Goal: Information Seeking & Learning: Find specific fact

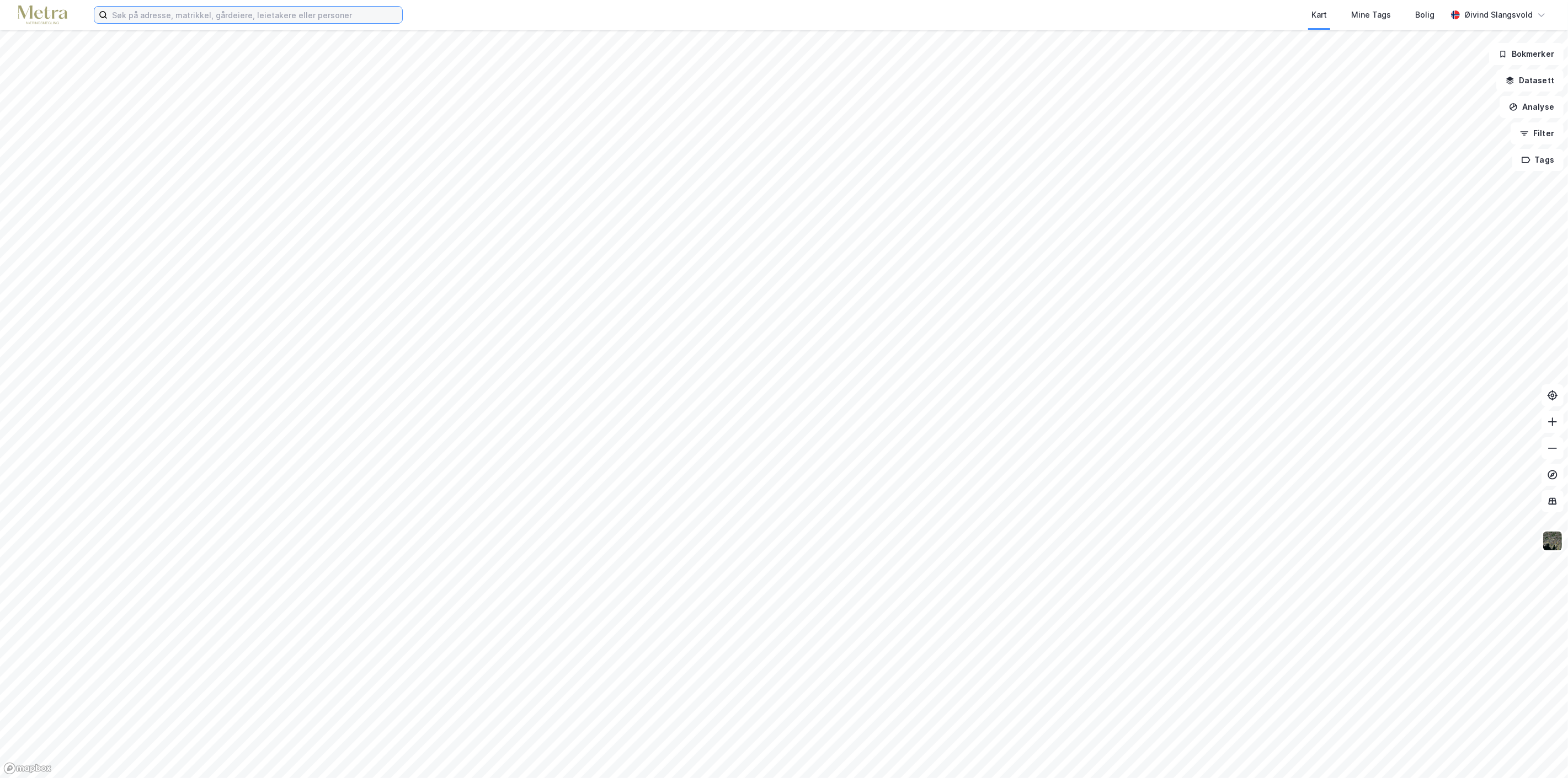
click at [256, 15] on input at bounding box center [255, 15] width 295 height 16
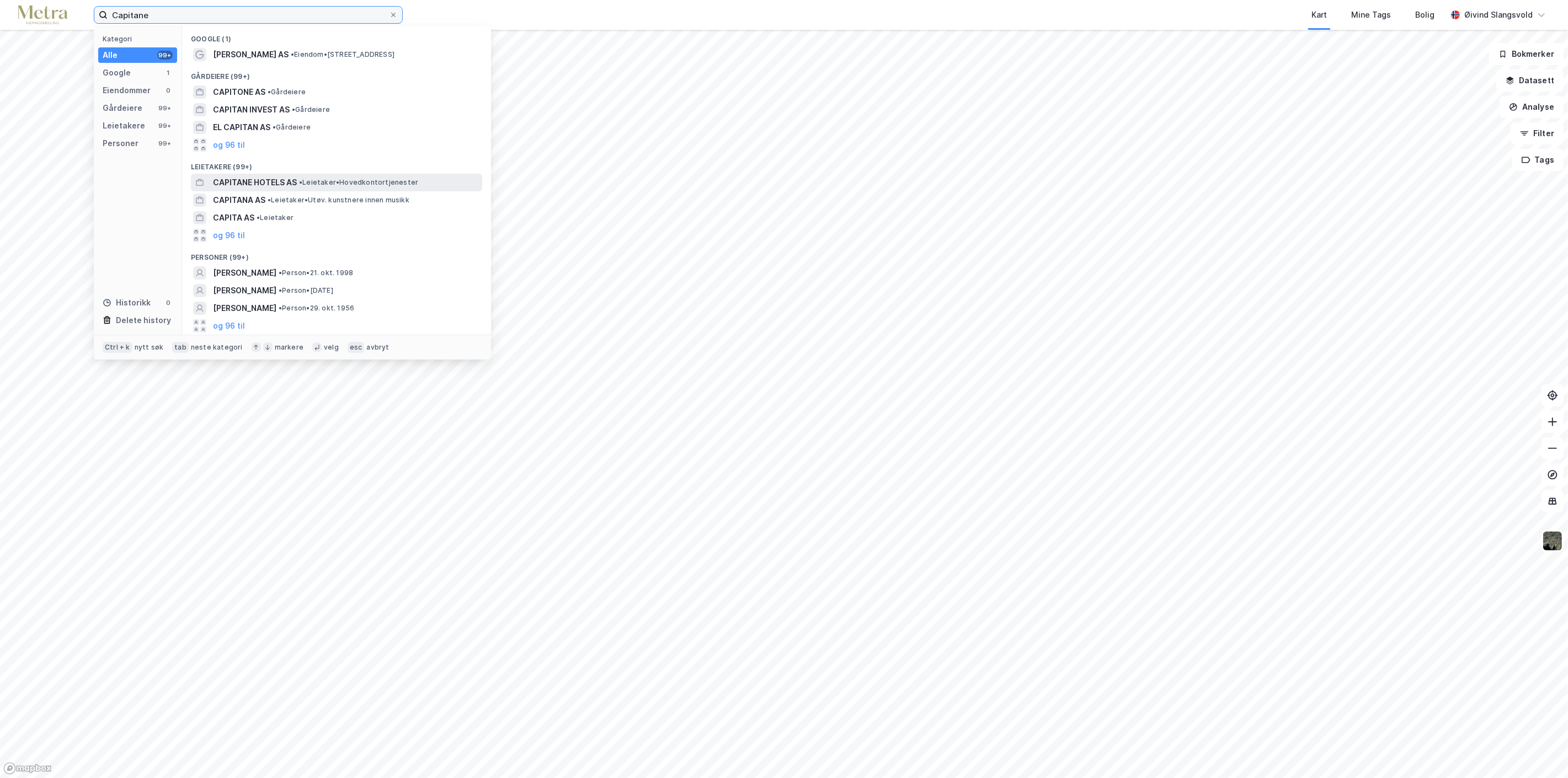
type input "Capitane"
click at [260, 179] on span "CAPITANE HOTELS AS" at bounding box center [255, 182] width 84 height 13
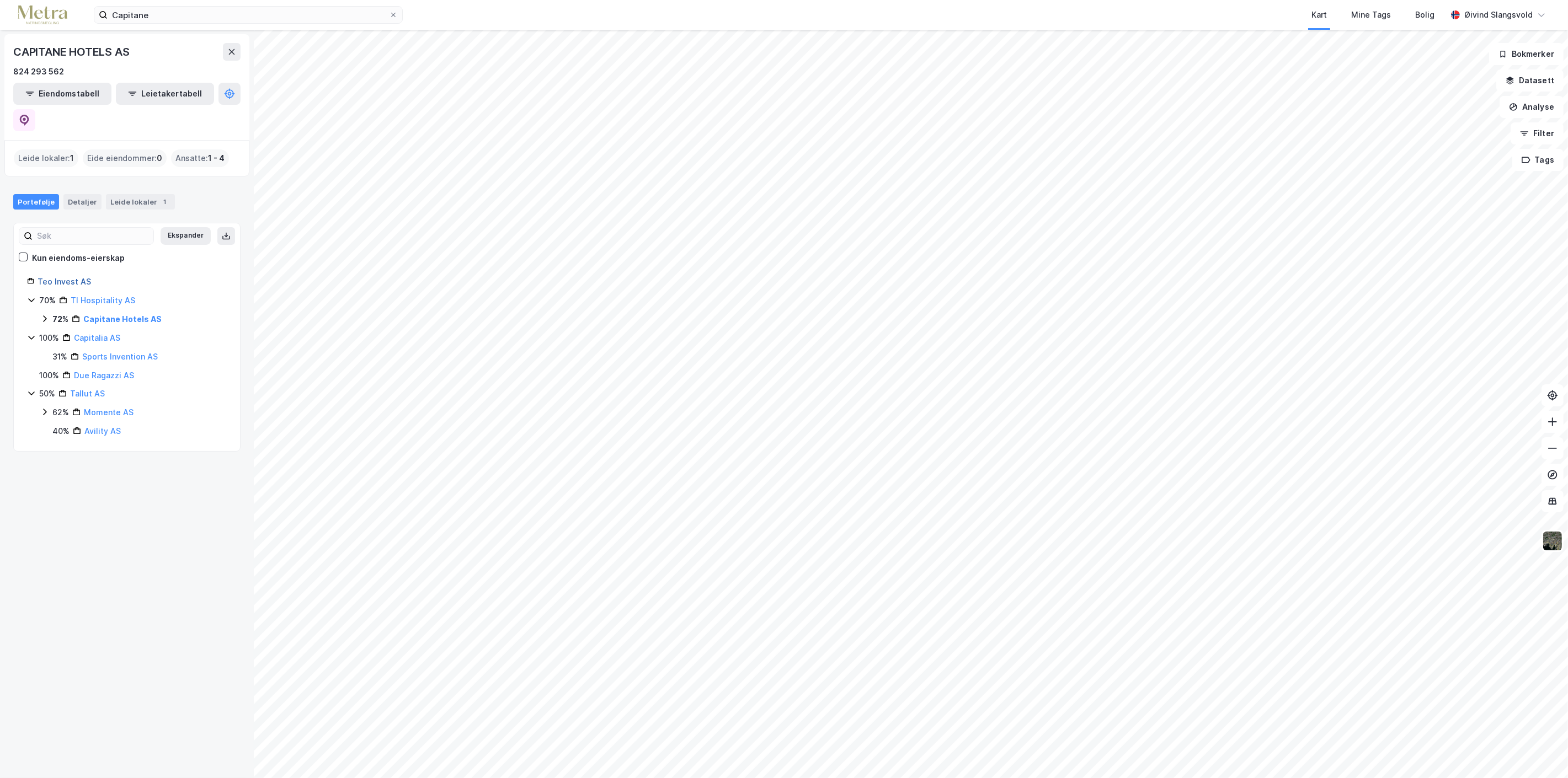
click at [64, 277] on link "Teo Invest AS" at bounding box center [64, 281] width 54 height 9
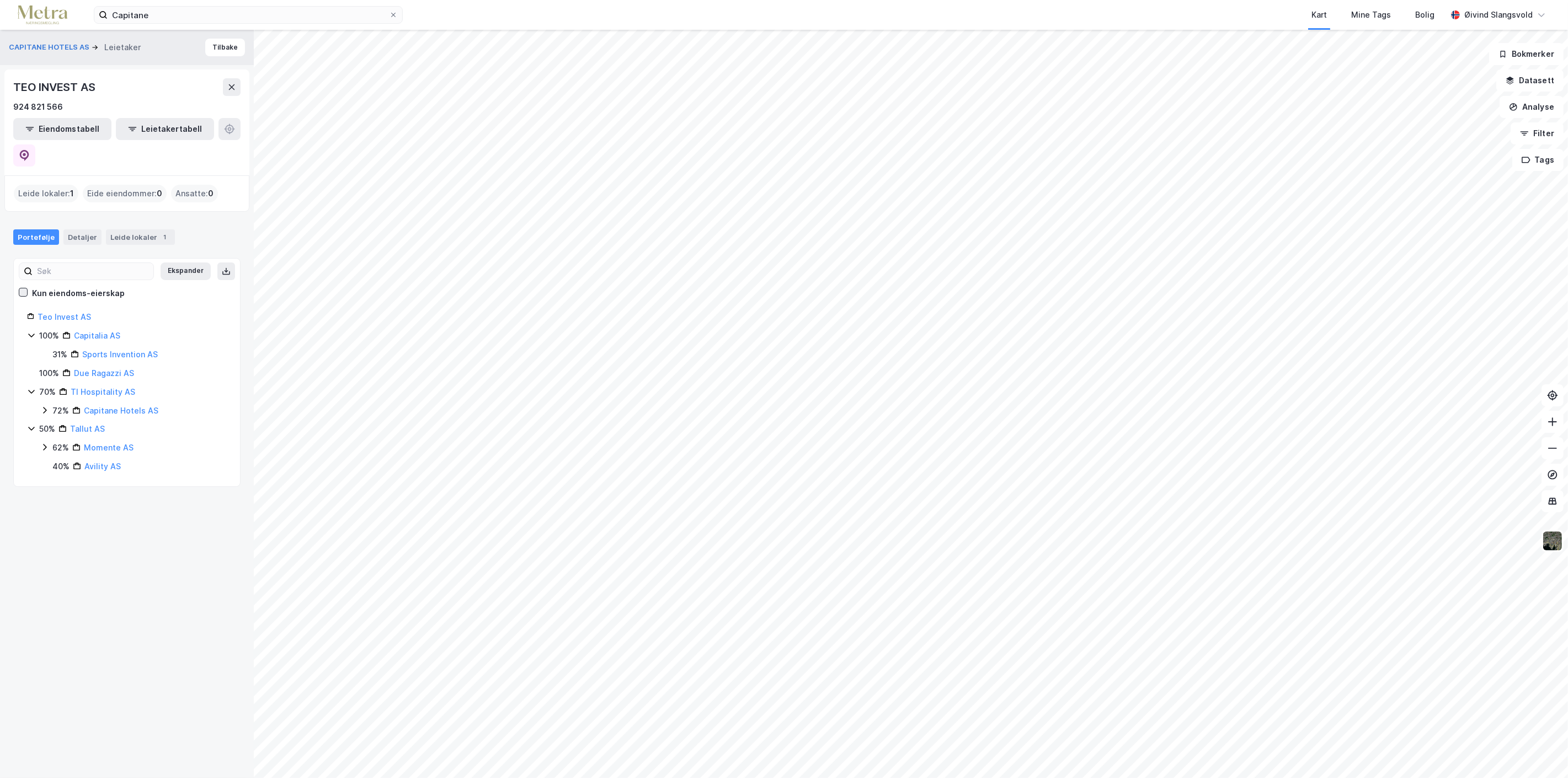
click at [21, 289] on icon at bounding box center [23, 292] width 8 height 8
click at [63, 312] on link "Teo Invest AS" at bounding box center [64, 316] width 54 height 9
click at [395, 14] on icon at bounding box center [393, 15] width 7 height 7
click at [389, 14] on input "Capitane" at bounding box center [248, 15] width 281 height 16
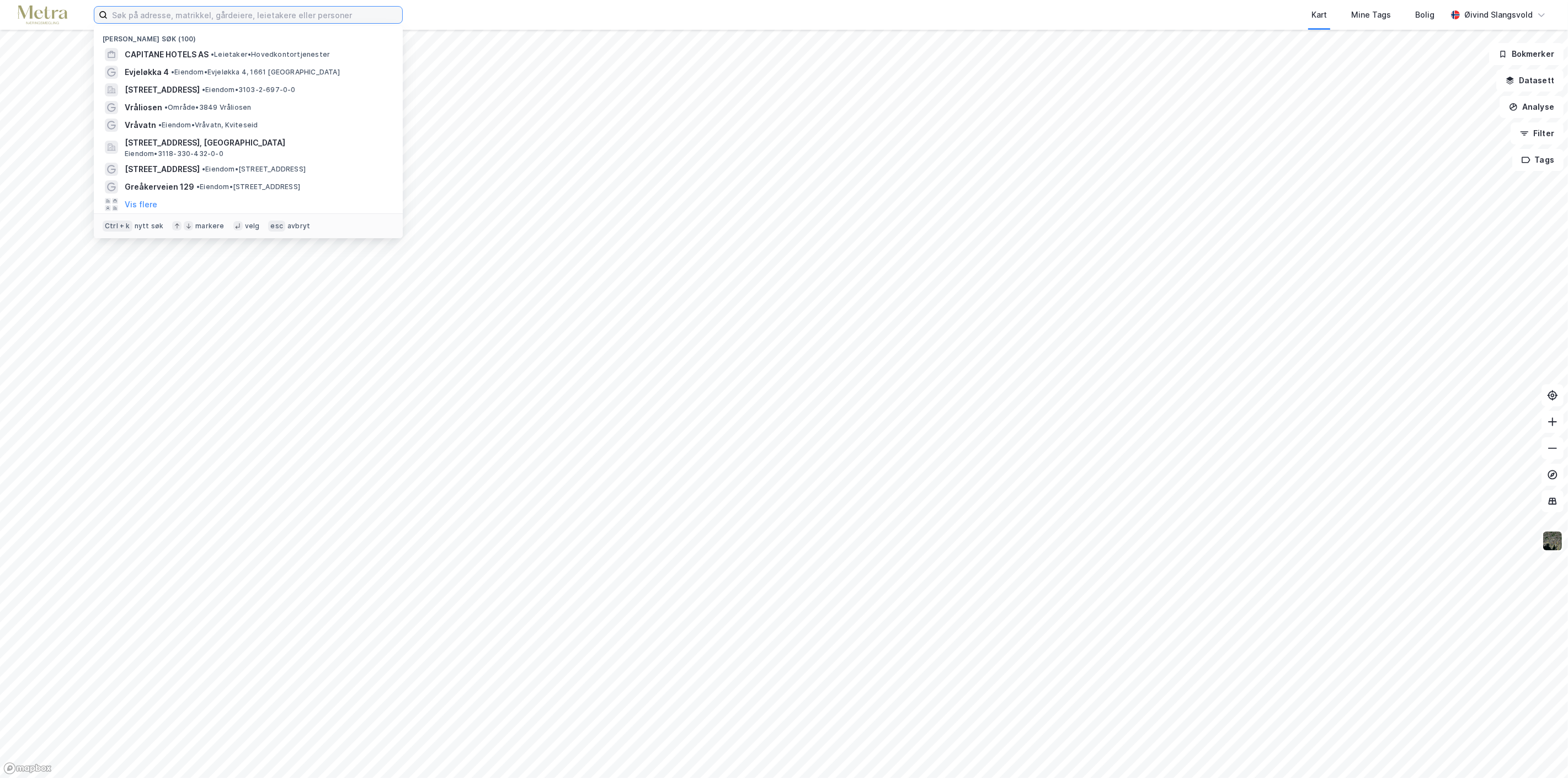
paste input "Unike Hoteller Eiendom AS"
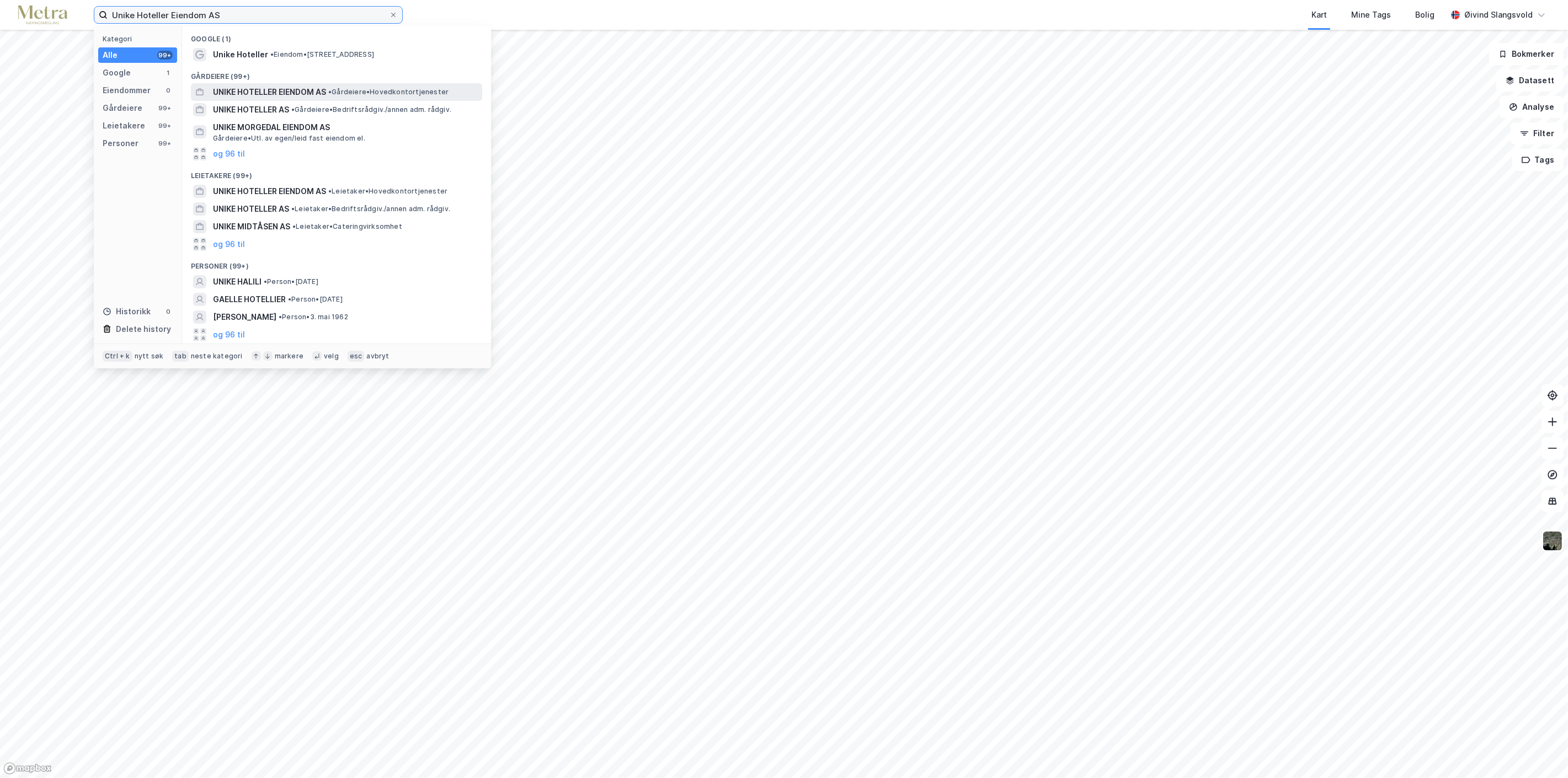
type input "Unike Hoteller Eiendom AS"
click at [266, 85] on span "UNIKE HOTELLER EIENDOM AS" at bounding box center [269, 91] width 113 height 13
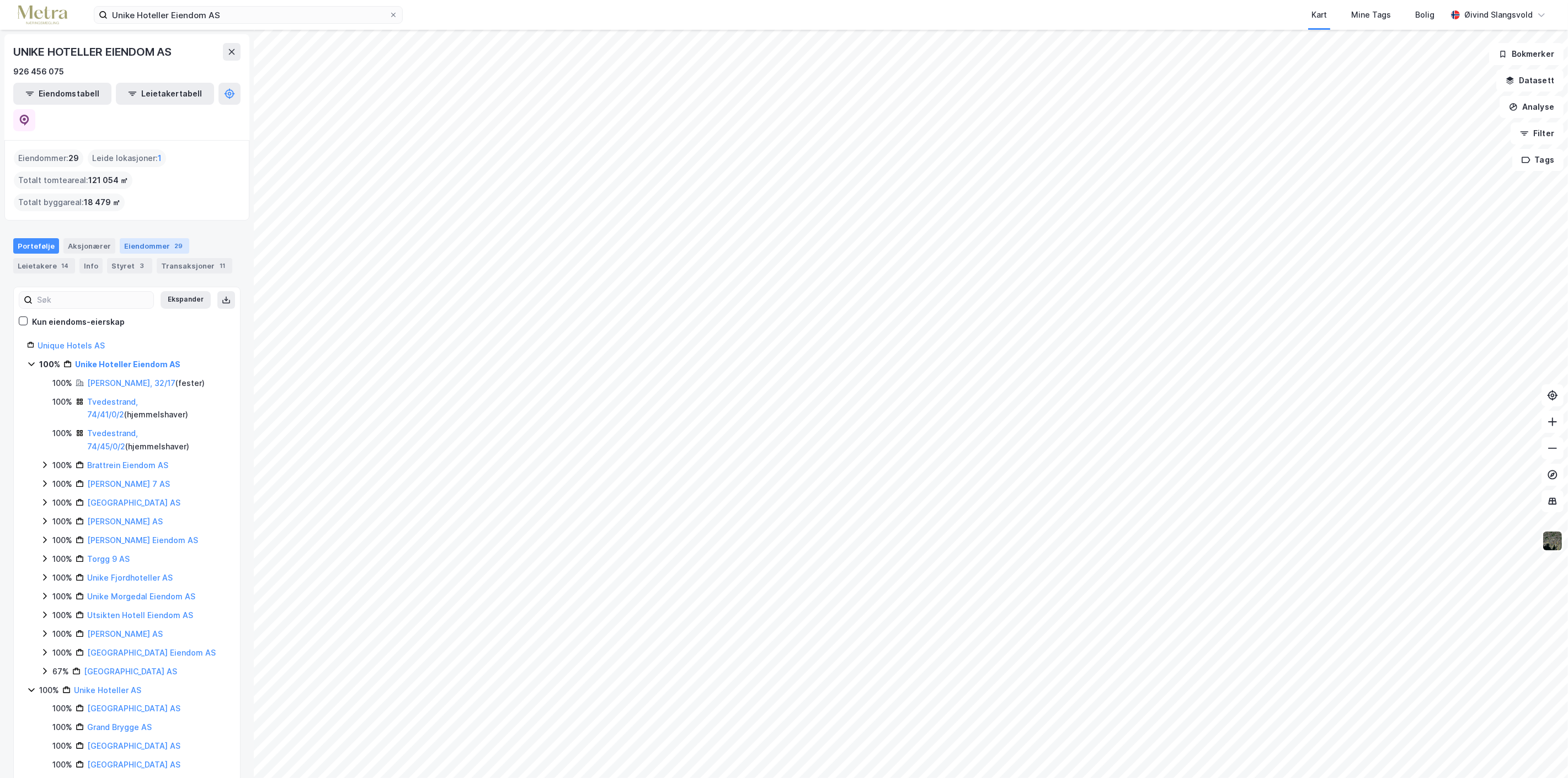
click at [140, 238] on div "Eiendommer 29" at bounding box center [154, 246] width 69 height 15
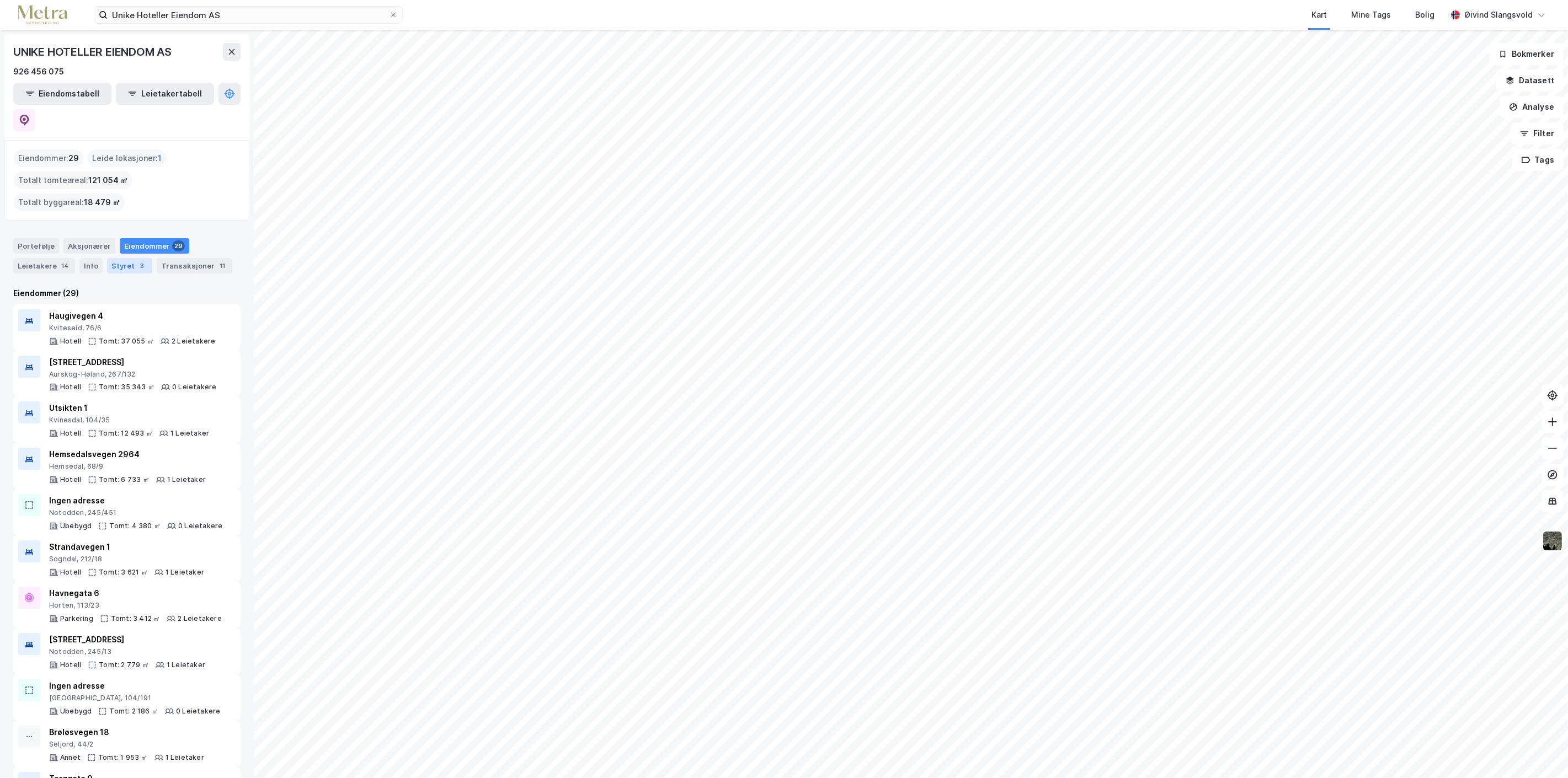
click at [118, 258] on div "Styret 3" at bounding box center [129, 266] width 45 height 15
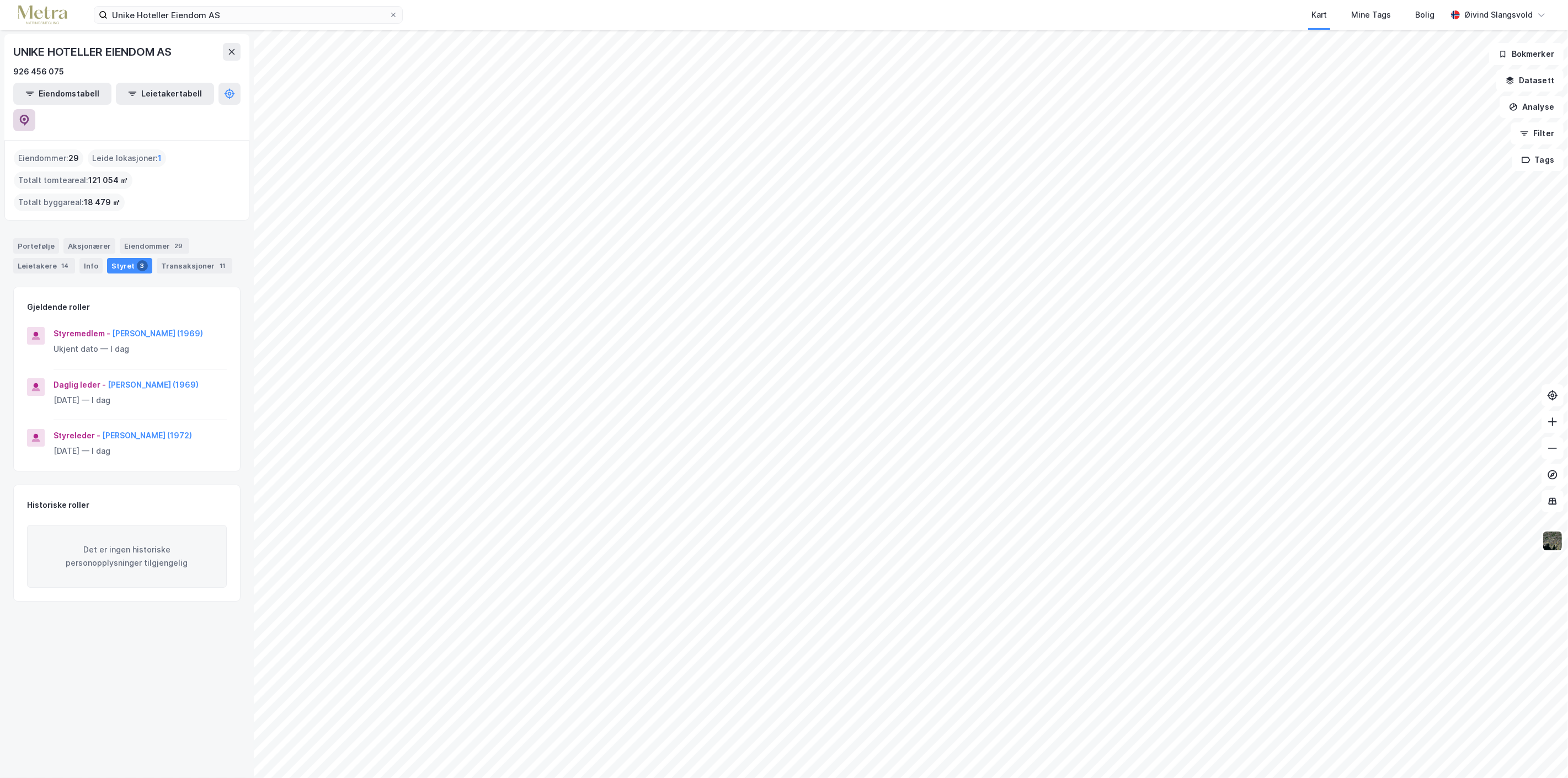
click at [29, 114] on icon at bounding box center [24, 120] width 9 height 11
